Goal: Find contact information: Obtain details needed to contact an individual or organization

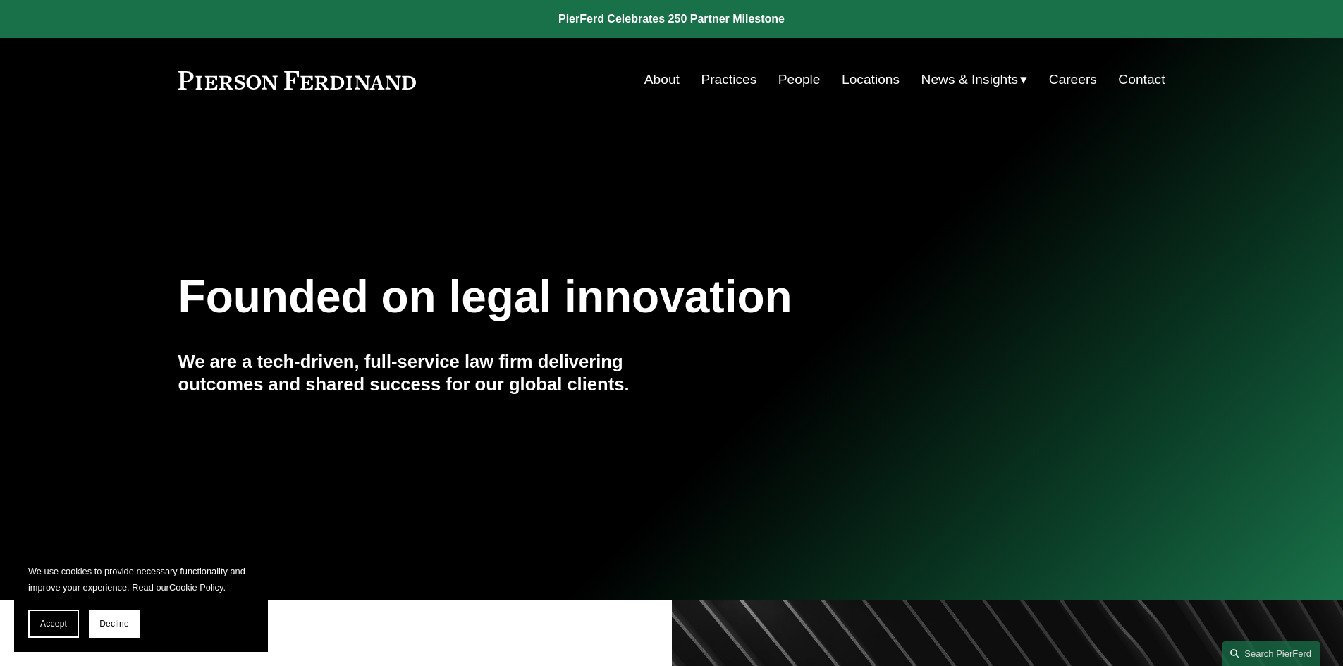
click at [1140, 79] on link "Contact" at bounding box center [1141, 79] width 47 height 27
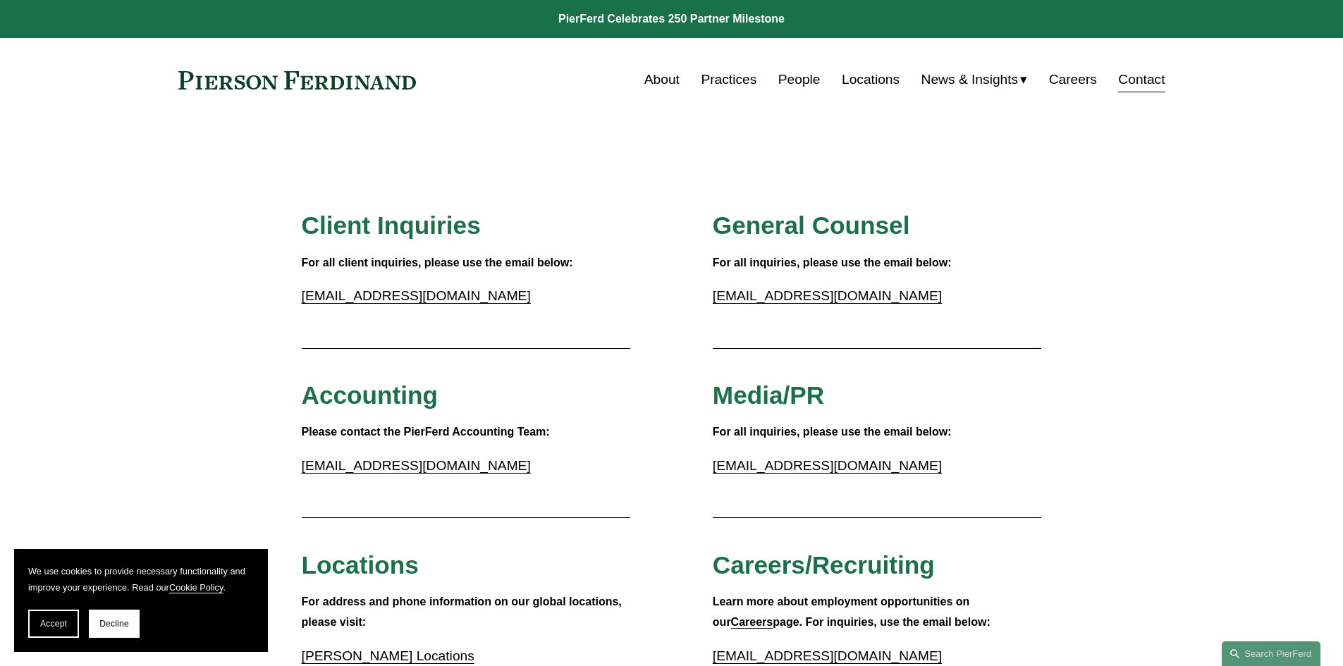
drag, startPoint x: 226, startPoint y: 185, endPoint x: 214, endPoint y: 183, distance: 12.2
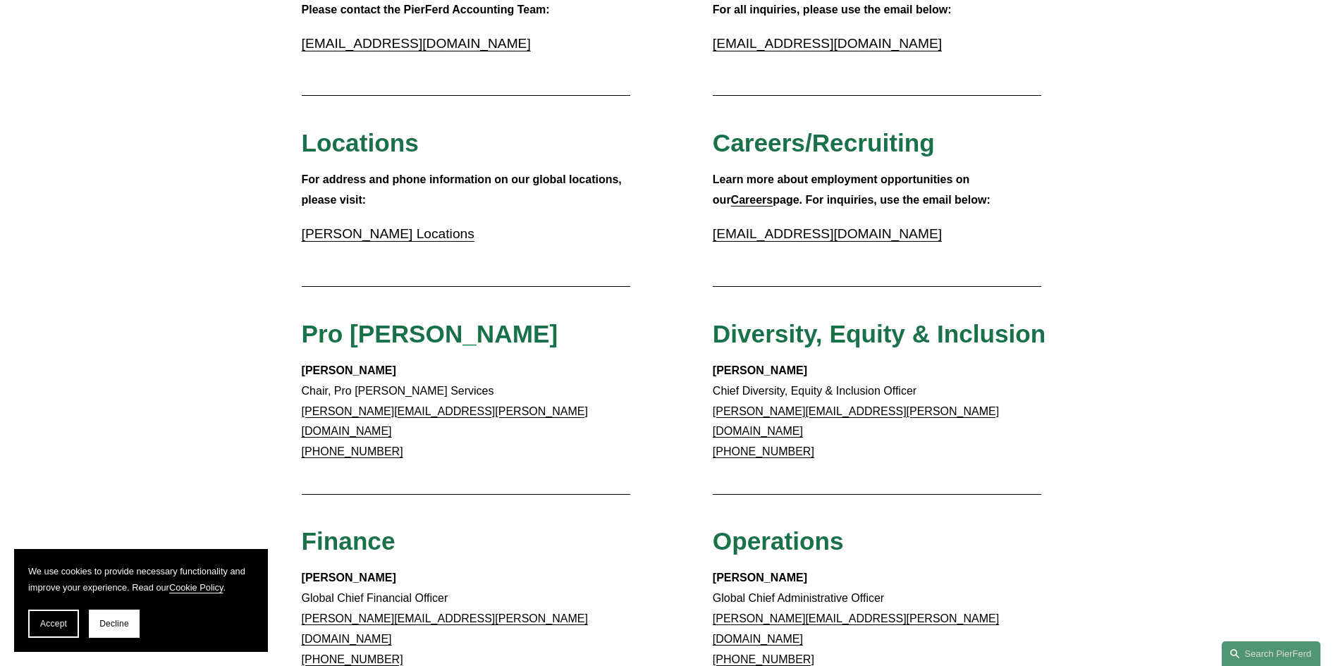
scroll to position [423, 0]
click at [350, 241] on p "Pierson Ferdinand Locations" at bounding box center [466, 233] width 329 height 25
click at [367, 229] on link "Pierson Ferdinand Locations" at bounding box center [388, 233] width 173 height 15
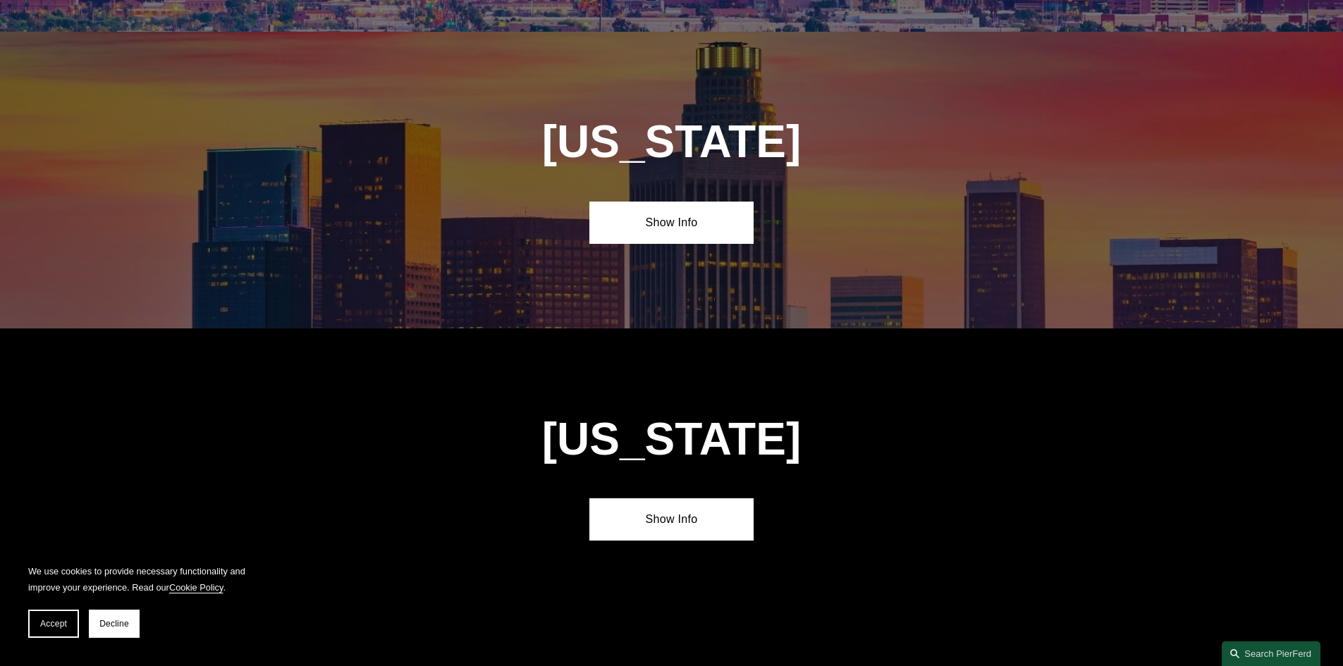
scroll to position [634, 0]
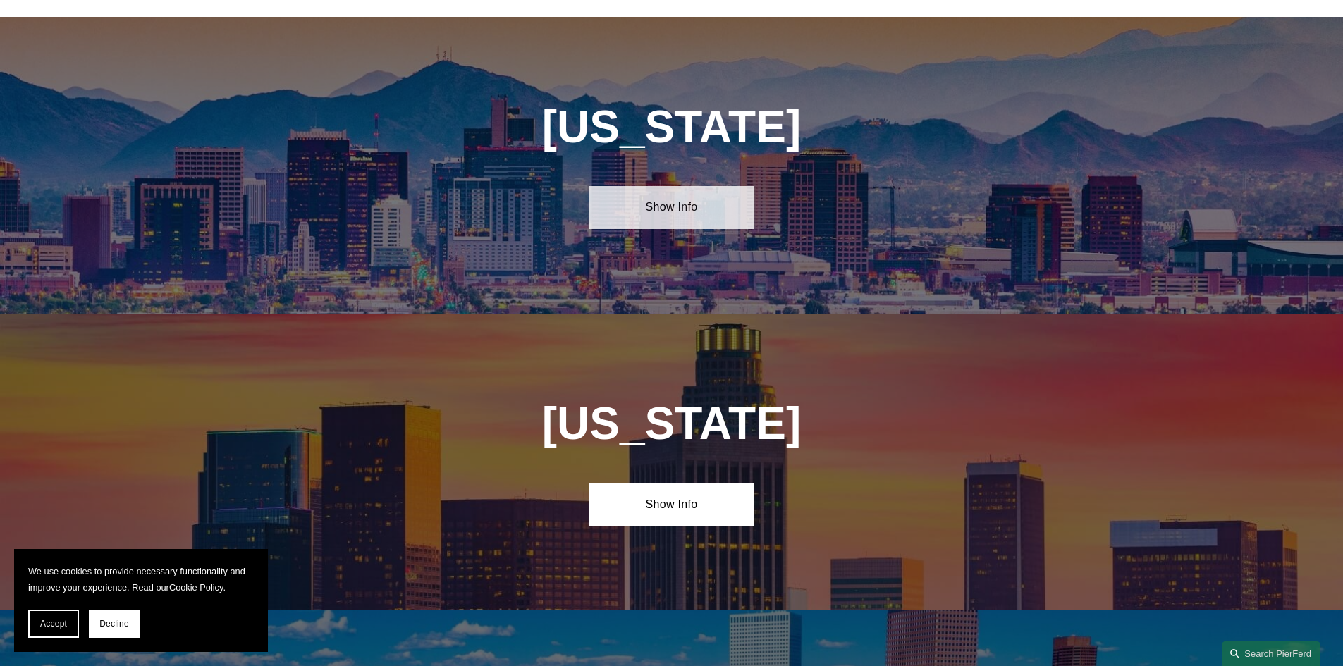
click at [678, 210] on link "Show Info" at bounding box center [671, 207] width 164 height 42
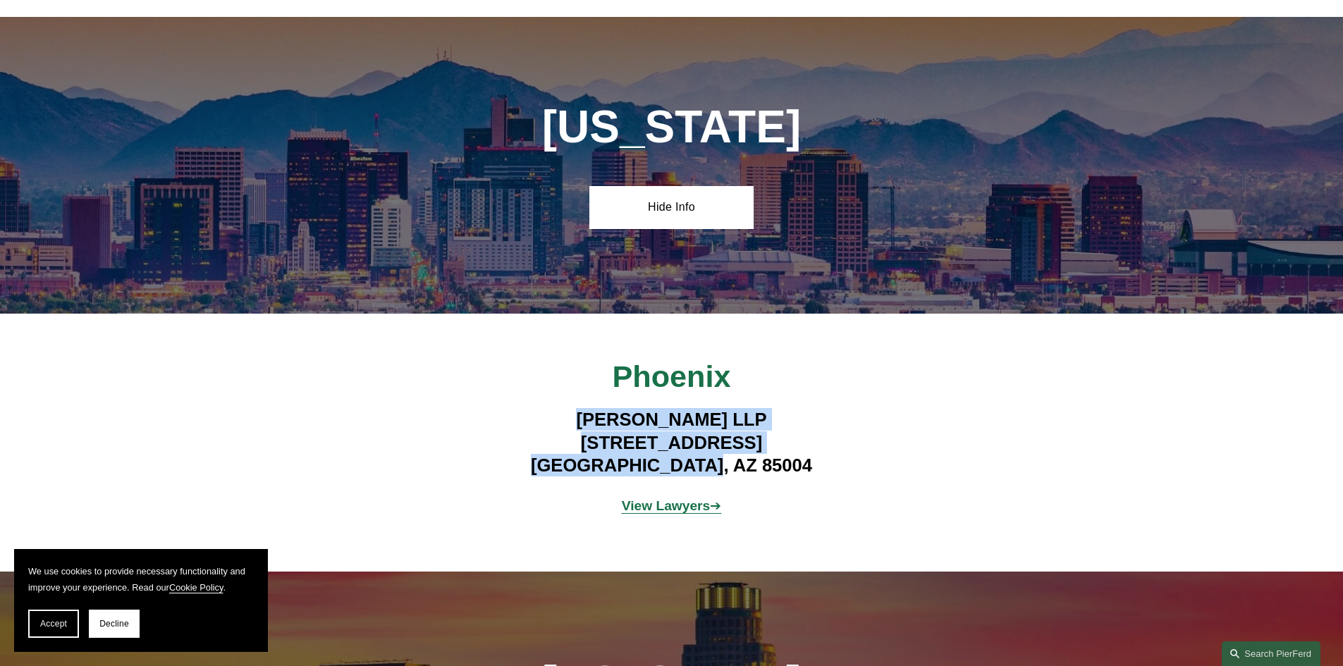
drag, startPoint x: 550, startPoint y: 407, endPoint x: 757, endPoint y: 464, distance: 214.3
click at [757, 464] on h4 "[PERSON_NAME] LLP [STREET_ADDRESS]" at bounding box center [671, 442] width 411 height 68
copy h4 "[PERSON_NAME] LLP [STREET_ADDRESS]"
click at [395, 400] on div "Phoenix [PERSON_NAME] LLP [STREET_ADDRESS] View Lawyers ➔" at bounding box center [671, 443] width 1343 height 170
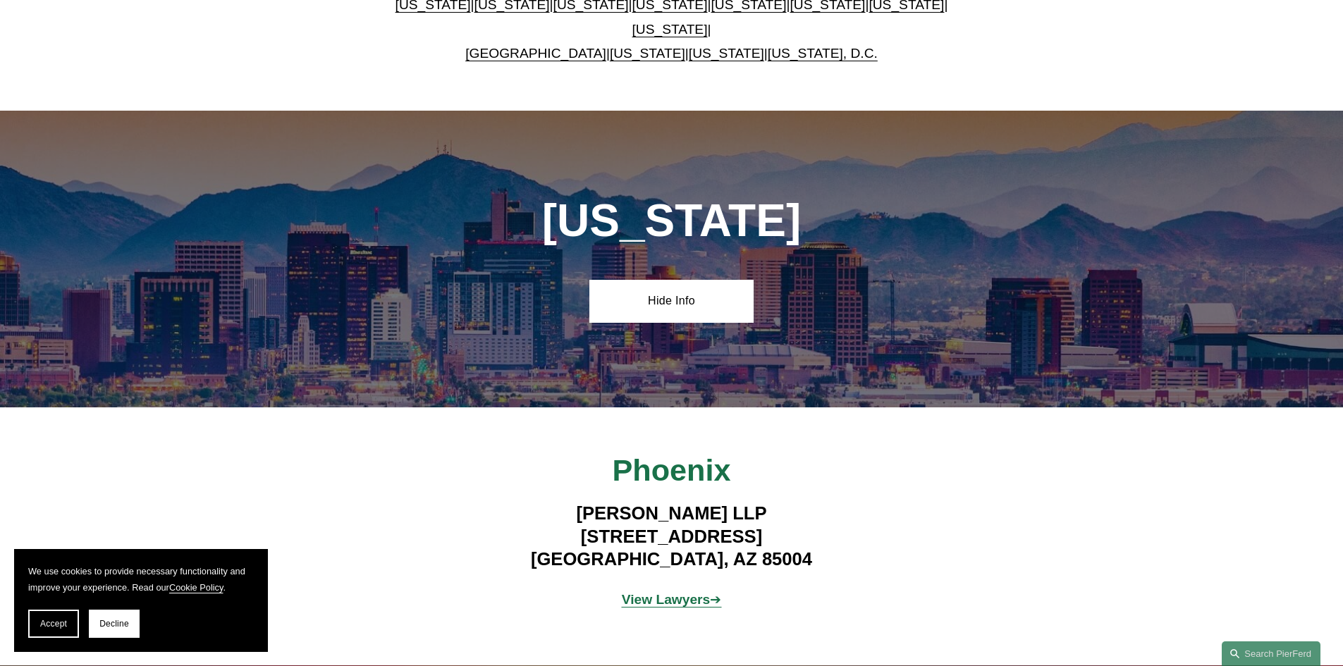
scroll to position [352, 0]
